Goal: Information Seeking & Learning: Learn about a topic

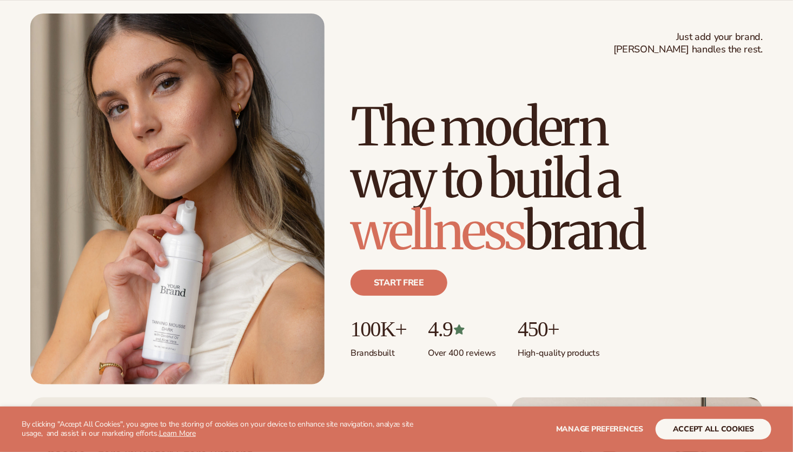
scroll to position [216, 0]
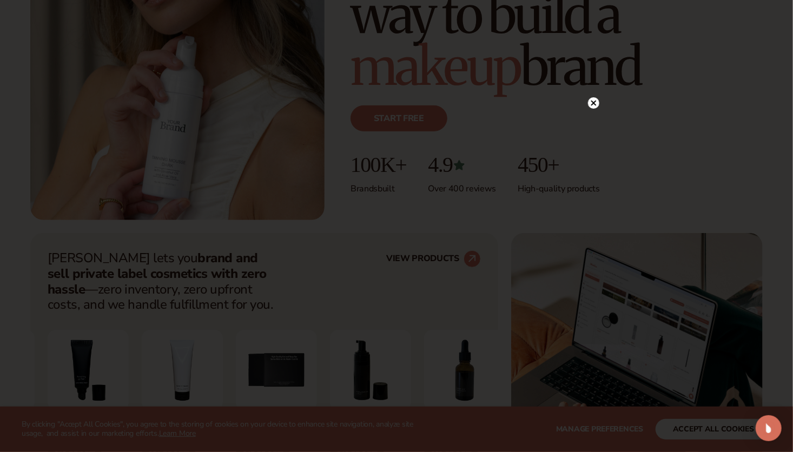
click at [596, 101] on icon at bounding box center [593, 102] width 5 height 5
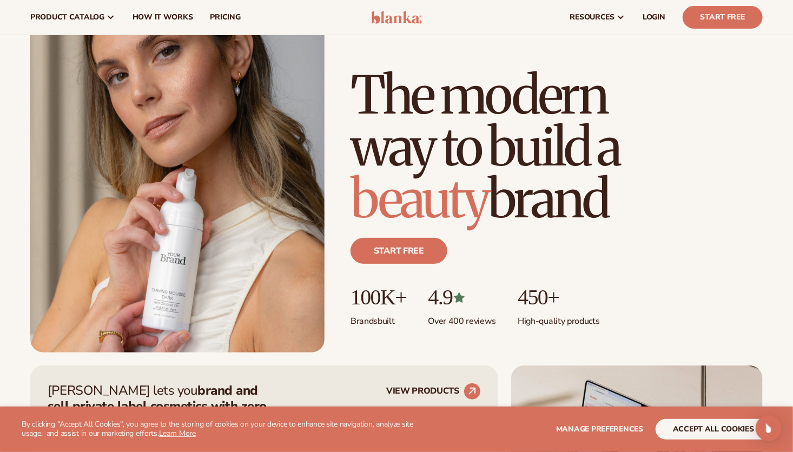
scroll to position [0, 0]
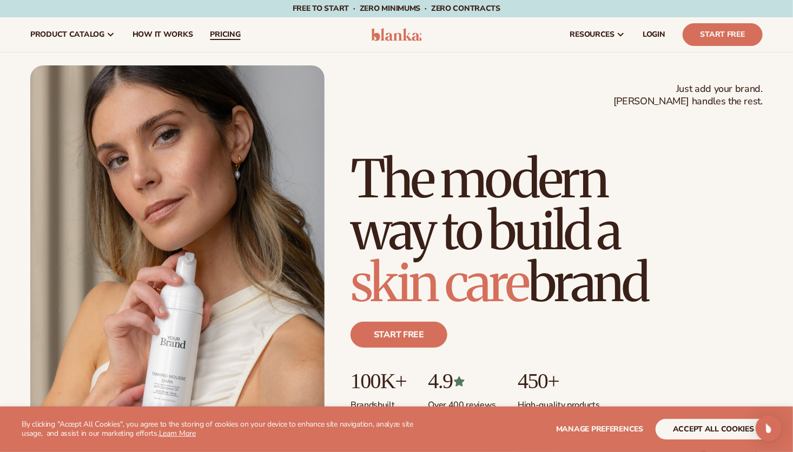
click at [222, 32] on span "pricing" at bounding box center [225, 34] width 30 height 9
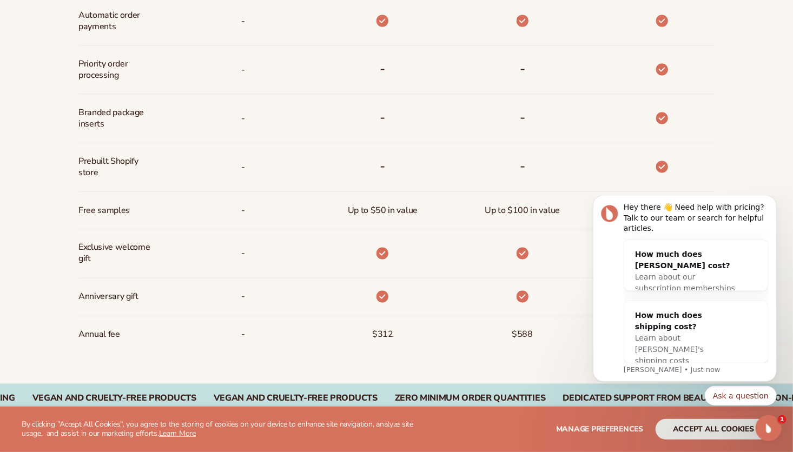
scroll to position [801, 0]
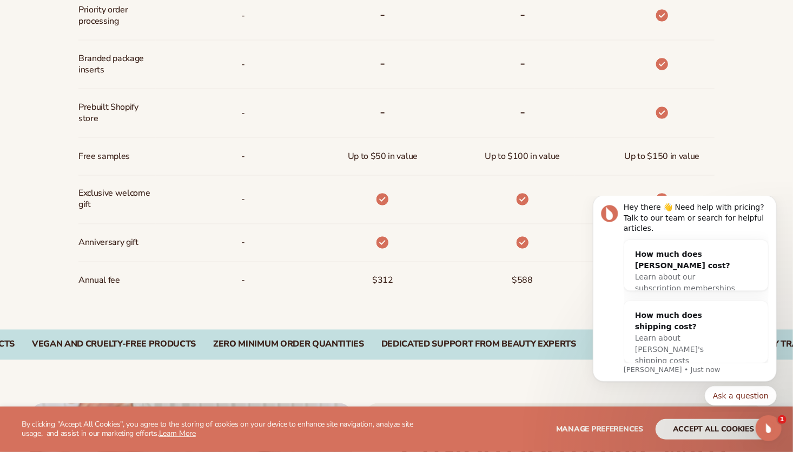
click at [685, 386] on div "Ask a question" at bounding box center [684, 395] width 184 height 19
click at [773, 201] on icon "Dismiss notification" at bounding box center [773, 198] width 6 height 6
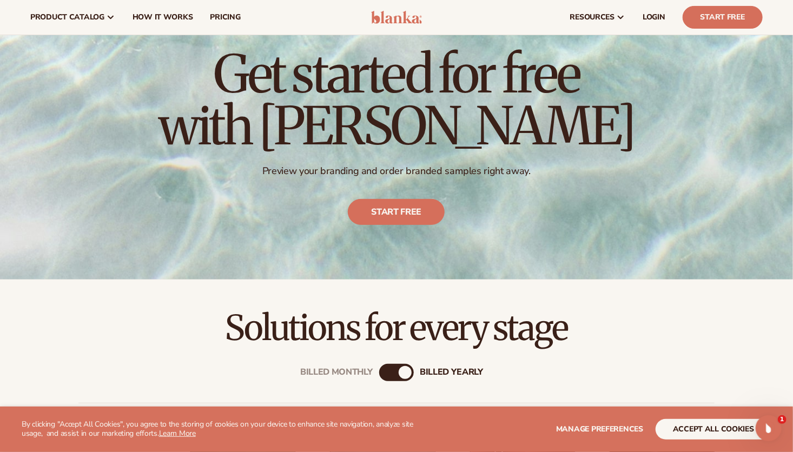
scroll to position [0, 0]
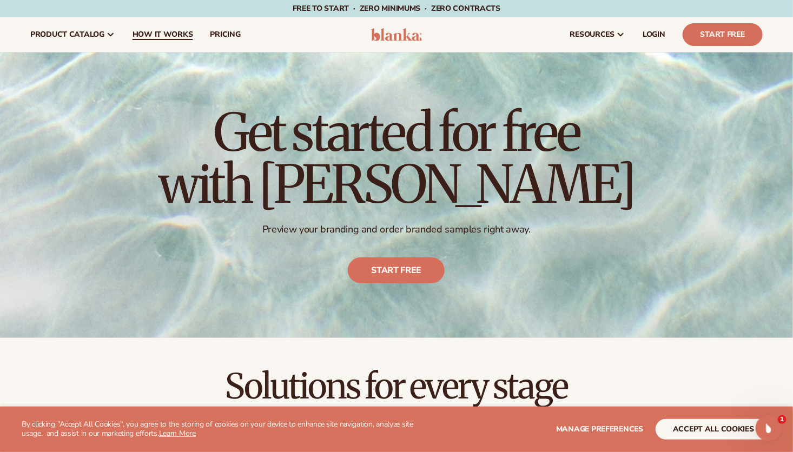
click at [169, 34] on span "How It Works" at bounding box center [163, 34] width 61 height 9
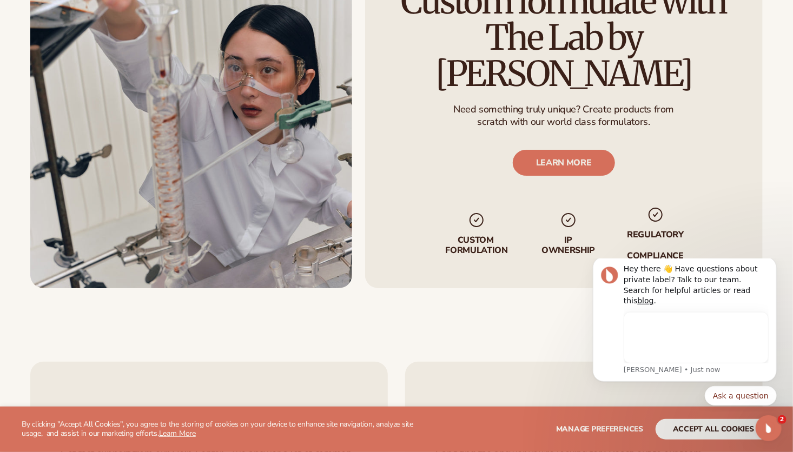
scroll to position [1893, 0]
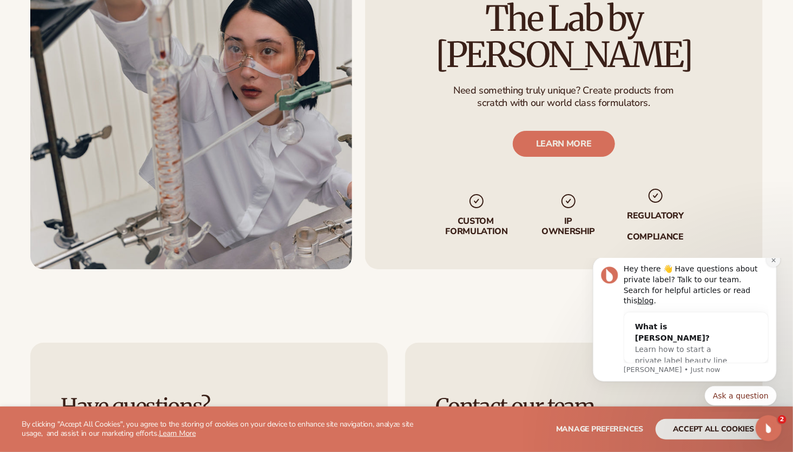
click at [772, 263] on icon "Dismiss notification" at bounding box center [773, 260] width 6 height 6
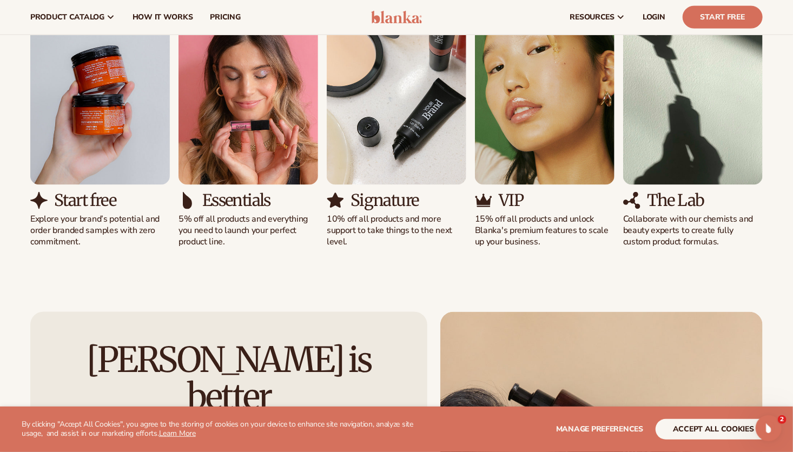
scroll to position [0, 0]
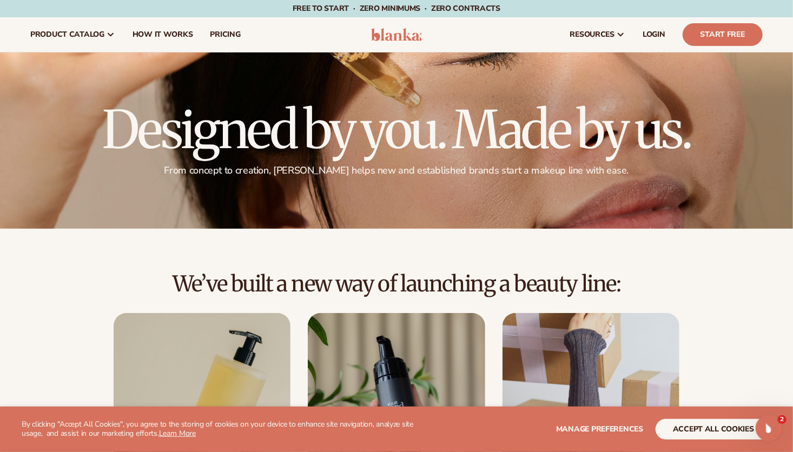
drag, startPoint x: 758, startPoint y: 317, endPoint x: 764, endPoint y: 144, distance: 172.7
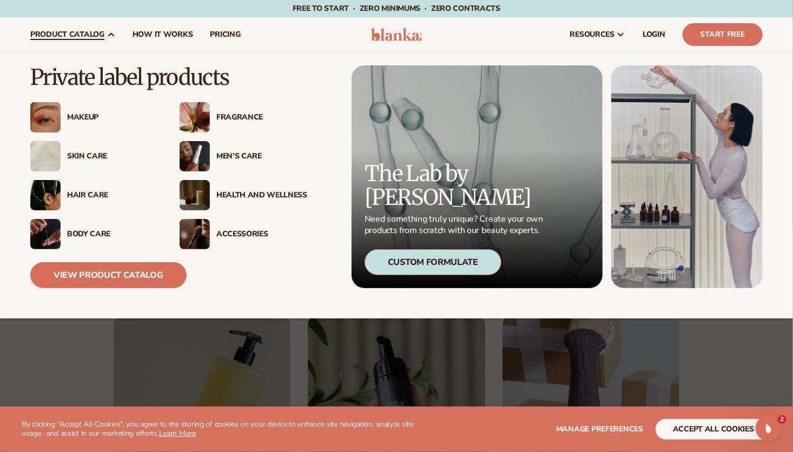
click at [254, 157] on div "Men’s Care" at bounding box center [261, 156] width 91 height 9
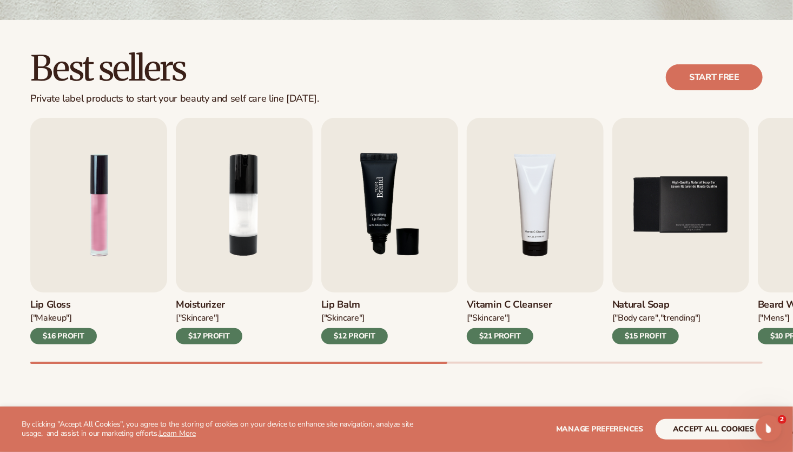
click at [400, 188] on img "3 / 9" at bounding box center [389, 205] width 137 height 175
click at [359, 335] on div "$12 PROFIT" at bounding box center [354, 336] width 67 height 16
click at [383, 255] on img "3 / 9" at bounding box center [389, 205] width 137 height 175
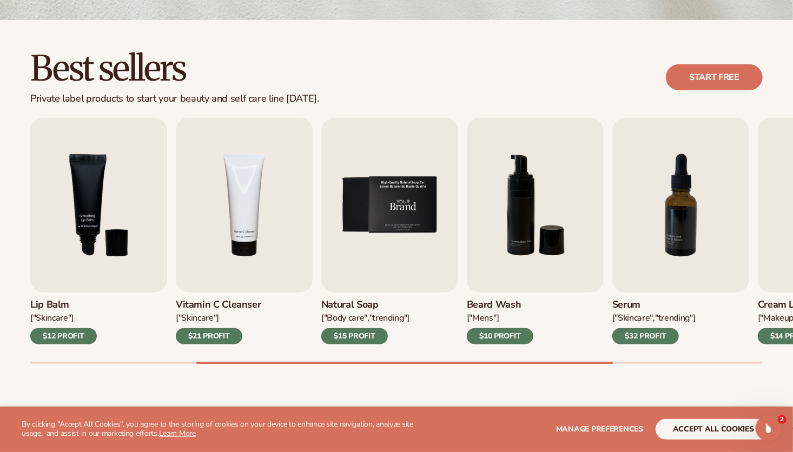
click at [429, 215] on img "5 / 9" at bounding box center [389, 205] width 137 height 175
click at [526, 184] on img "6 / 9" at bounding box center [535, 205] width 137 height 175
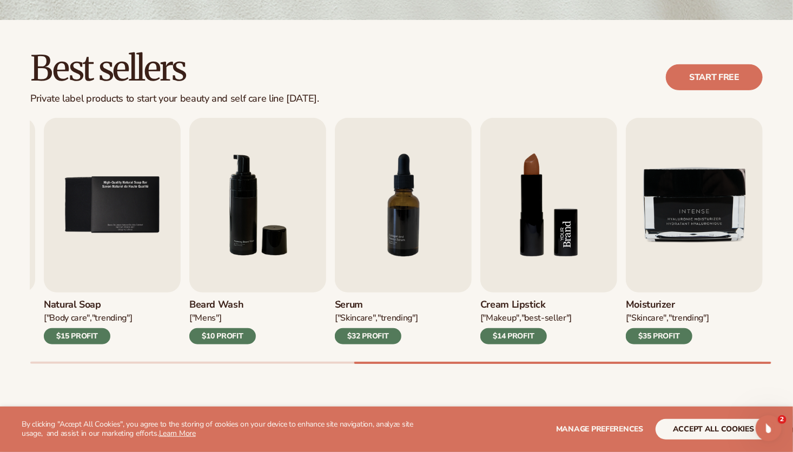
click at [506, 188] on img "8 / 9" at bounding box center [548, 205] width 137 height 175
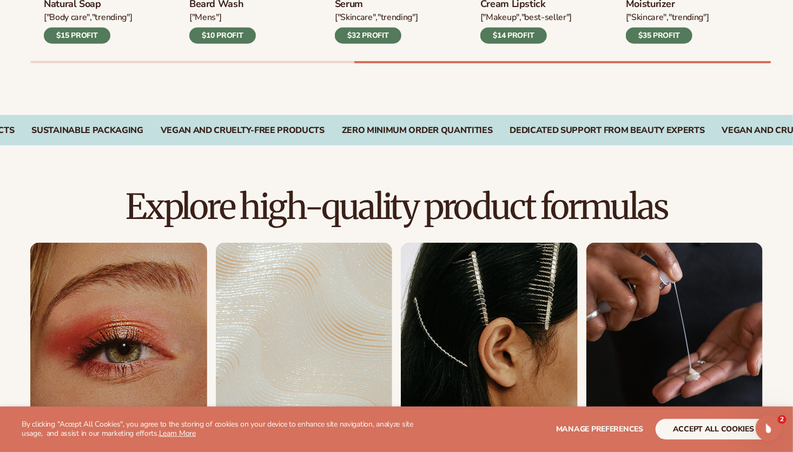
scroll to position [703, 0]
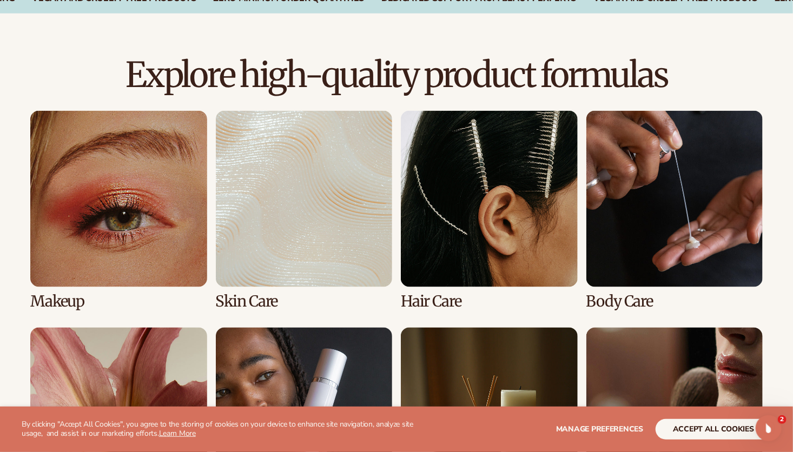
click at [344, 197] on link "2 / 8" at bounding box center [304, 211] width 177 height 200
click at [254, 259] on link "2 / 8" at bounding box center [304, 211] width 177 height 200
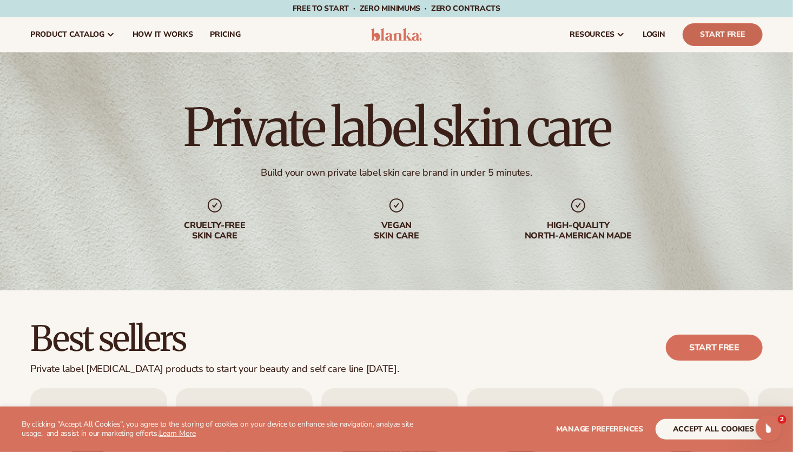
click at [731, 30] on link "Start Free" at bounding box center [723, 34] width 80 height 23
click at [232, 31] on span "pricing" at bounding box center [225, 34] width 30 height 9
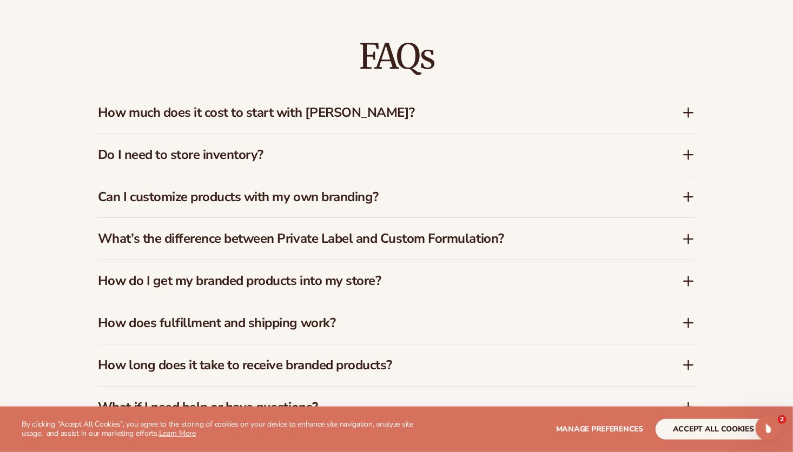
scroll to position [1569, 0]
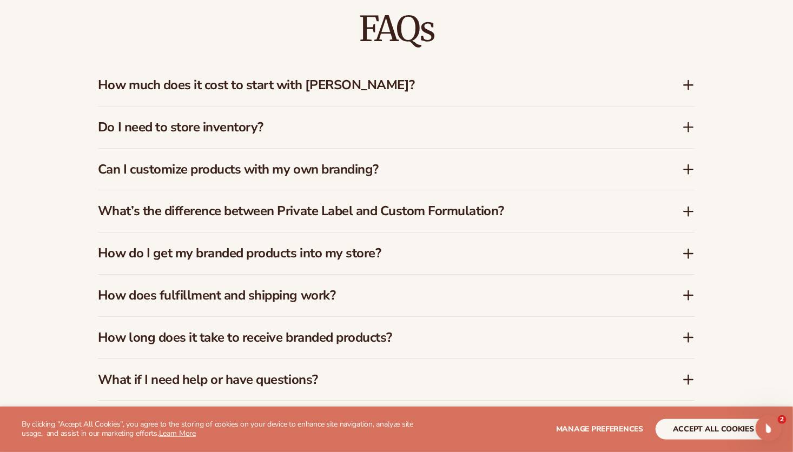
click at [689, 125] on icon at bounding box center [689, 127] width 0 height 9
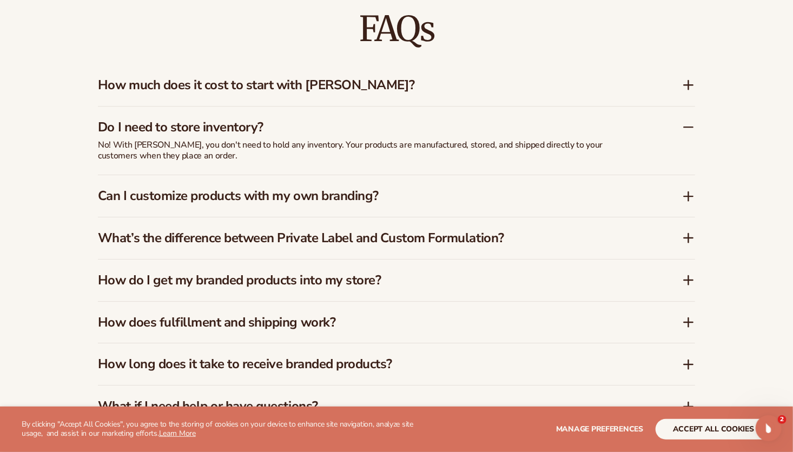
click at [688, 125] on icon at bounding box center [688, 127] width 13 height 13
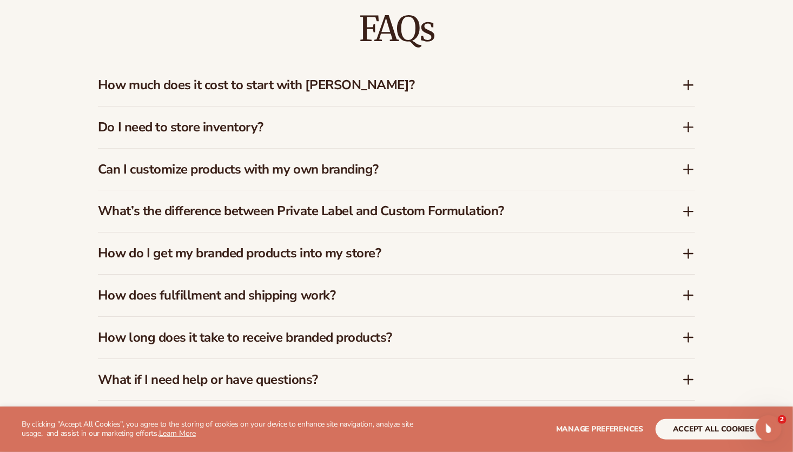
click at [696, 84] on div "FAQs How much does it cost to start with Blanka? Blanka offers a free plan so y…" at bounding box center [397, 206] width 658 height 477
click at [690, 82] on icon at bounding box center [688, 84] width 13 height 13
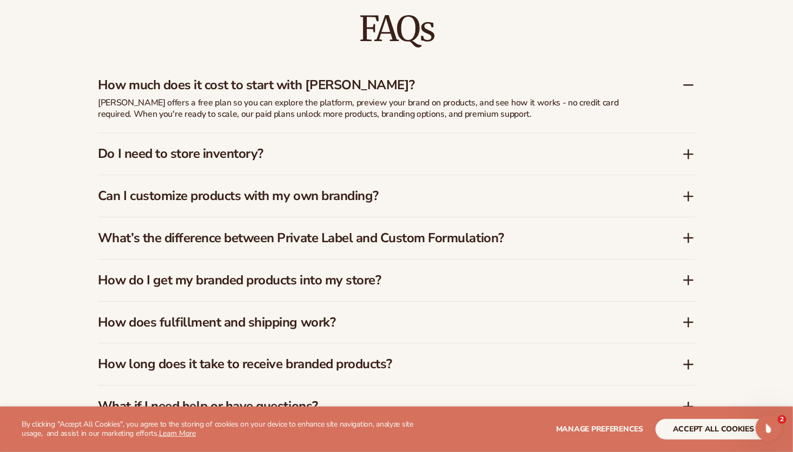
click at [688, 82] on icon at bounding box center [688, 84] width 13 height 13
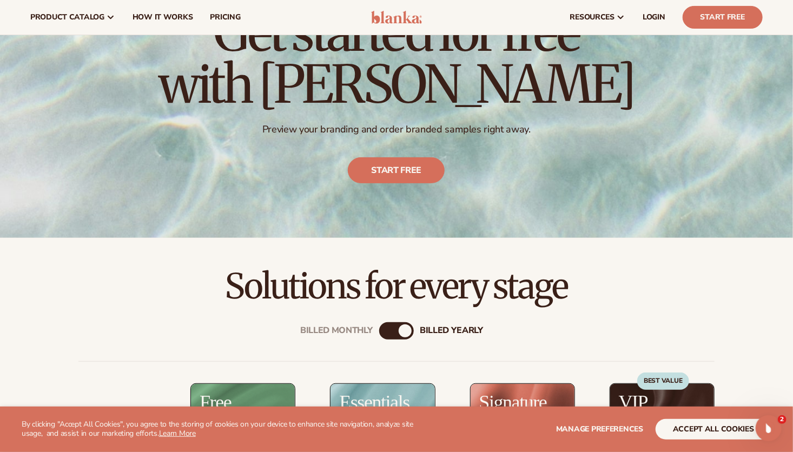
scroll to position [0, 0]
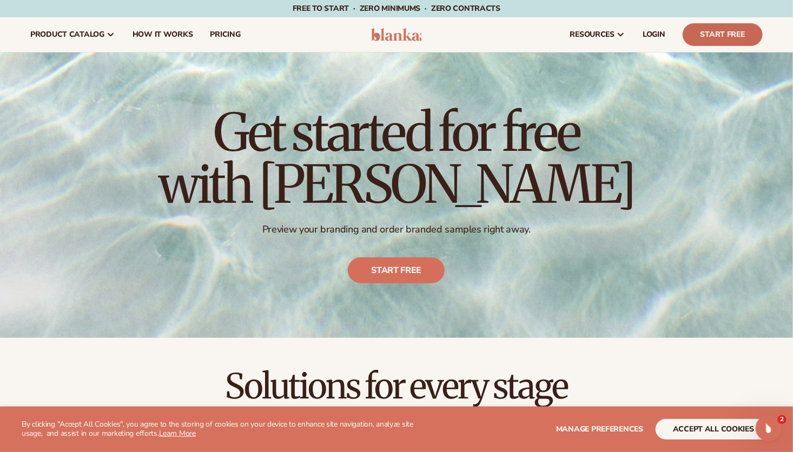
click at [730, 39] on link "Start Free" at bounding box center [723, 34] width 80 height 23
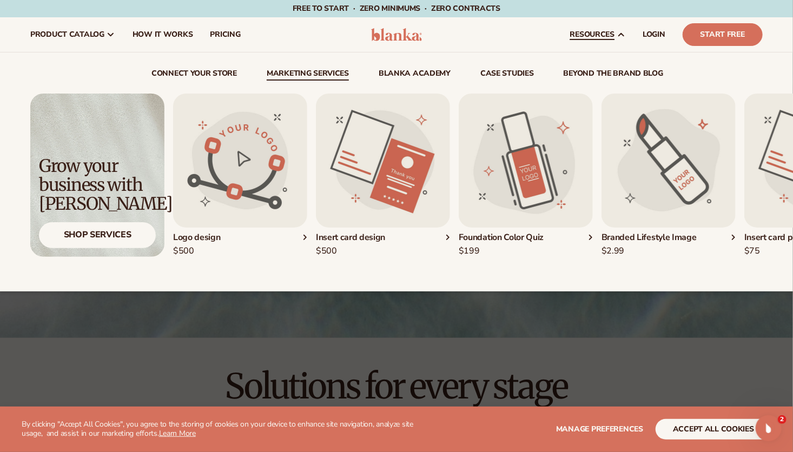
click at [293, 72] on link "Marketing services" at bounding box center [308, 75] width 82 height 11
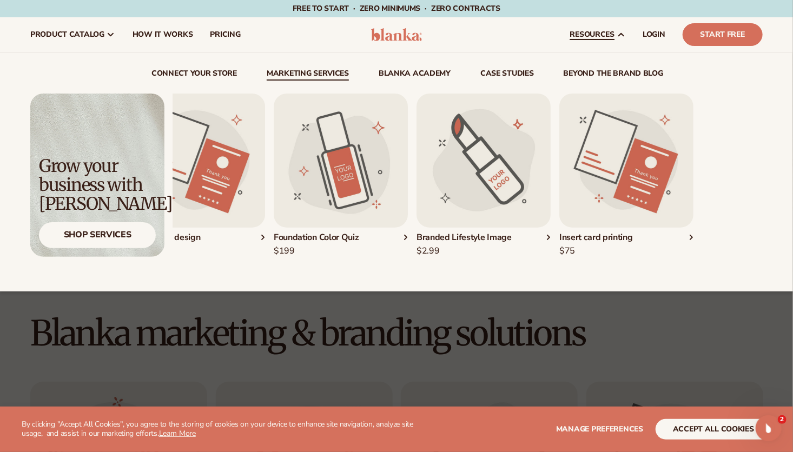
click at [387, 168] on div "Logo design $500" at bounding box center [283, 175] width 590 height 163
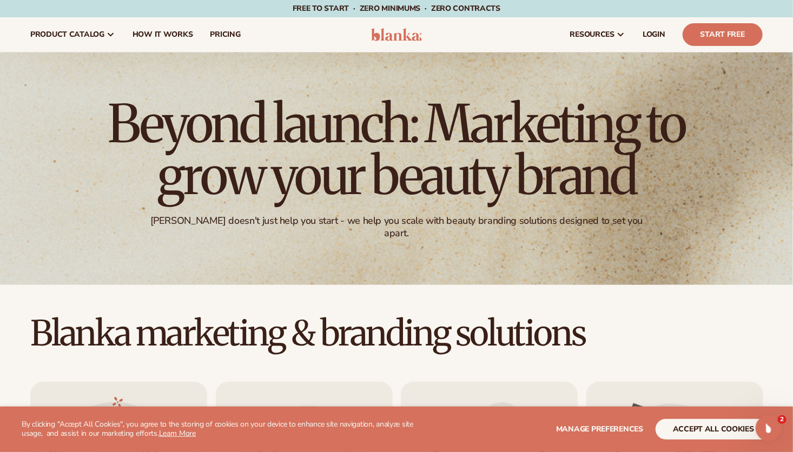
click at [394, 31] on img at bounding box center [396, 34] width 51 height 13
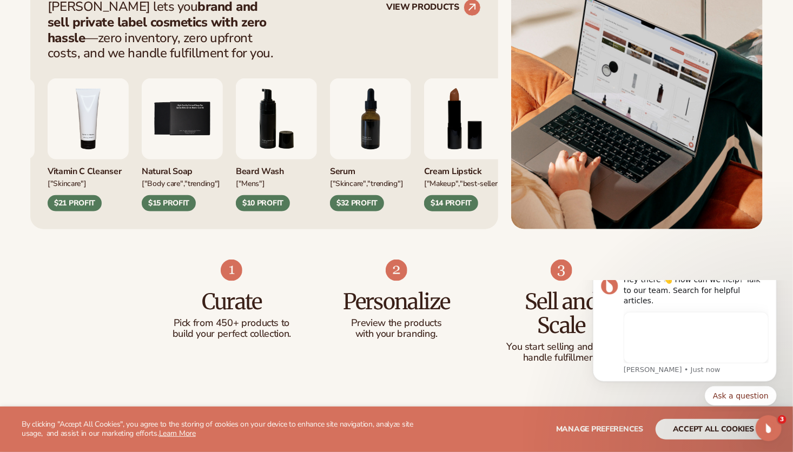
scroll to position [487, 0]
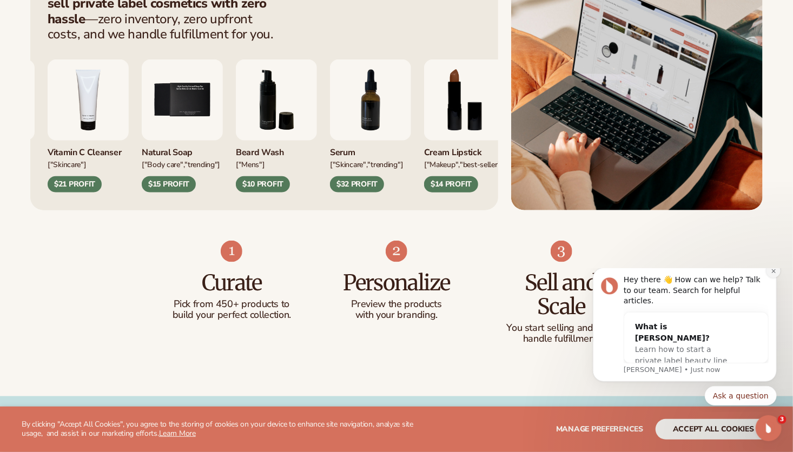
click at [771, 274] on icon "Dismiss notification" at bounding box center [773, 271] width 6 height 6
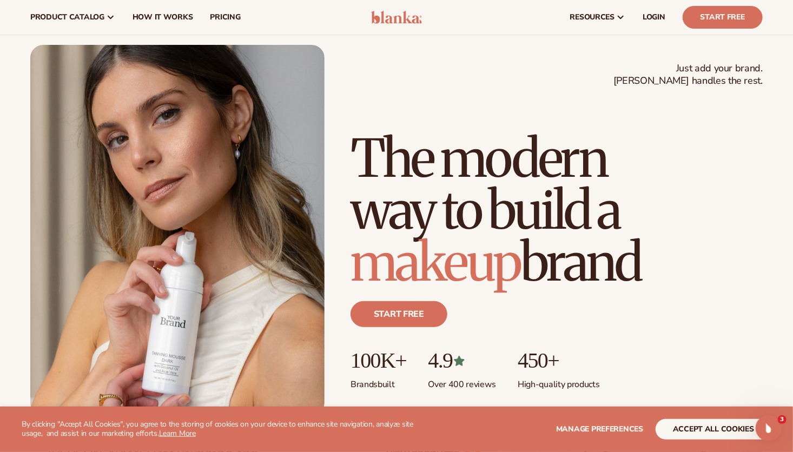
scroll to position [0, 0]
